Goal: Task Accomplishment & Management: Manage account settings

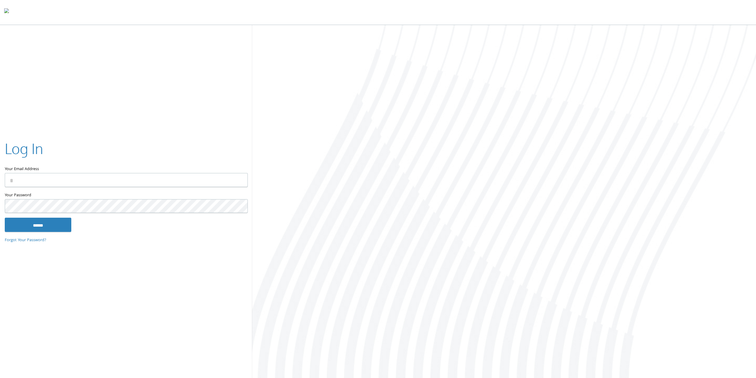
click at [148, 183] on input "Your Email Address" at bounding box center [126, 180] width 243 height 14
type input "**********"
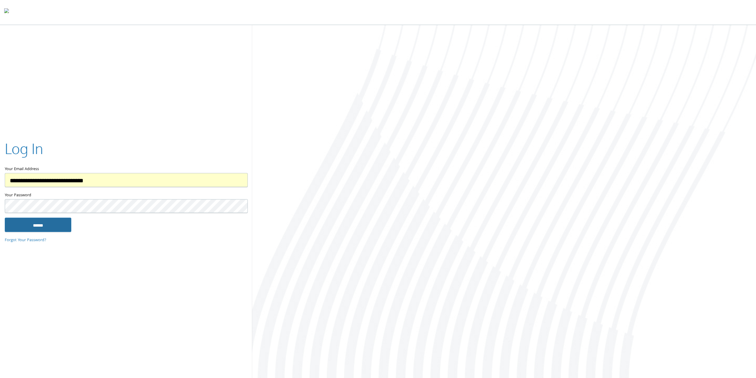
click at [60, 221] on input "******" at bounding box center [38, 225] width 67 height 14
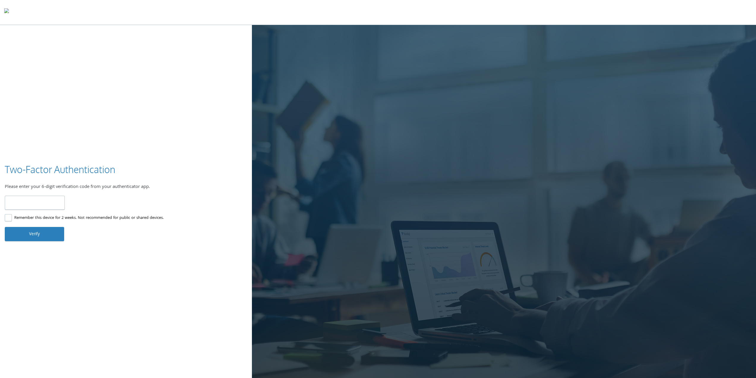
type input "******"
